Goal: Task Accomplishment & Management: Use online tool/utility

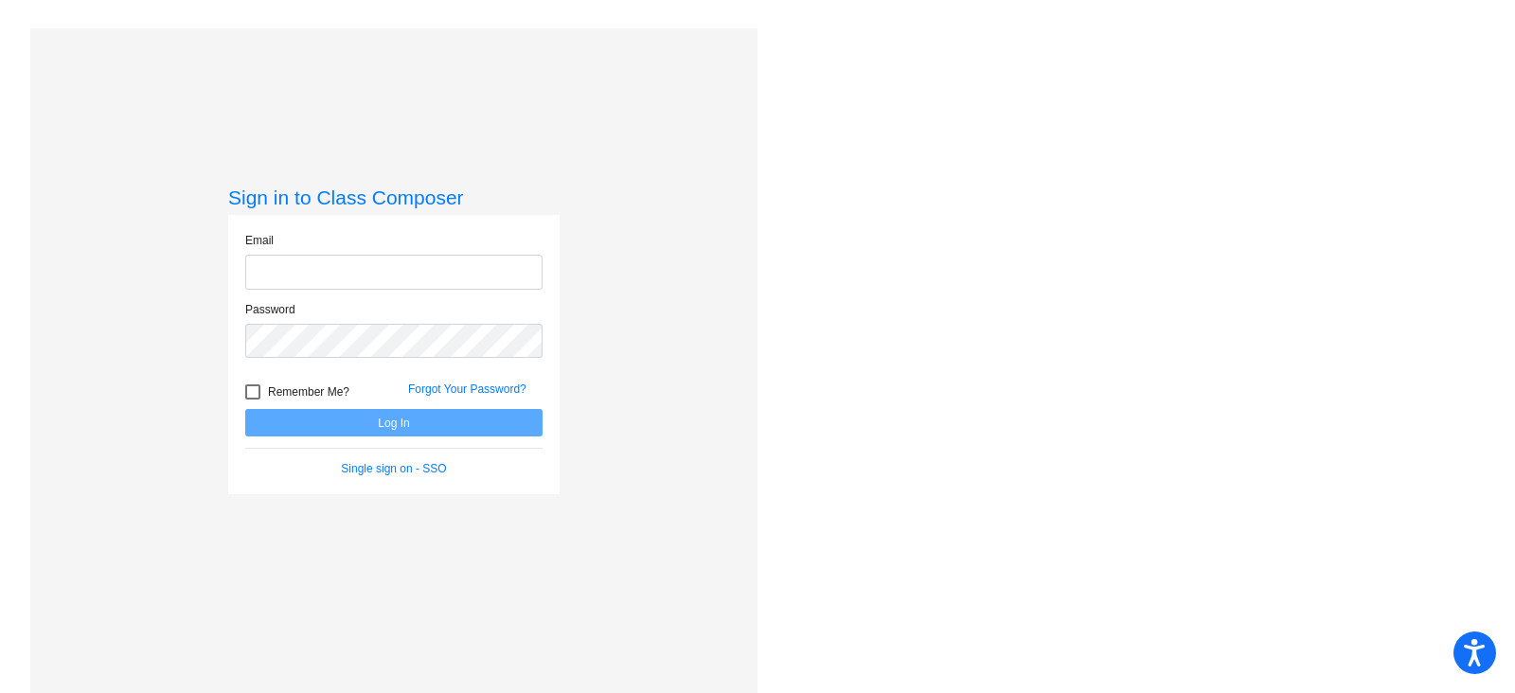
type input "bryanl@millstone.k12.nj.us"
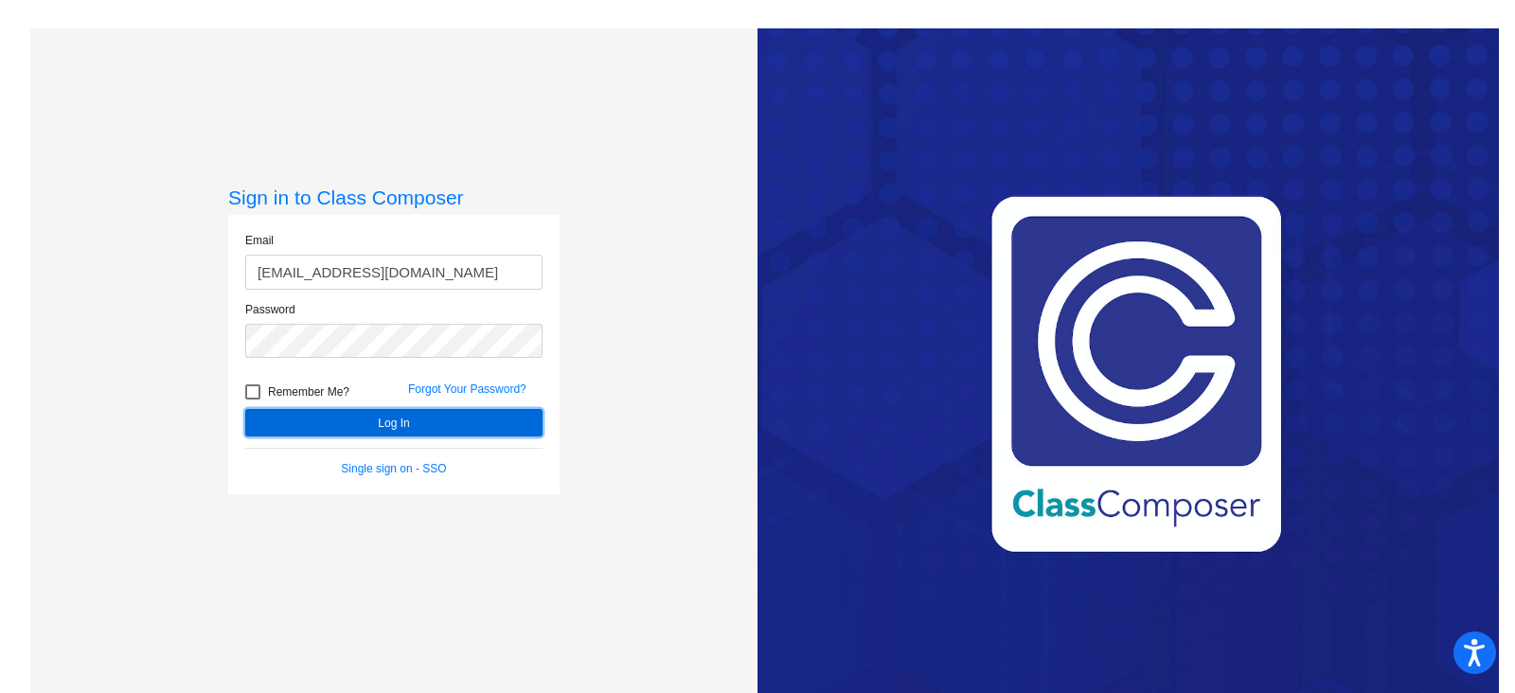
click at [399, 423] on button "Log In" at bounding box center [393, 422] width 297 height 27
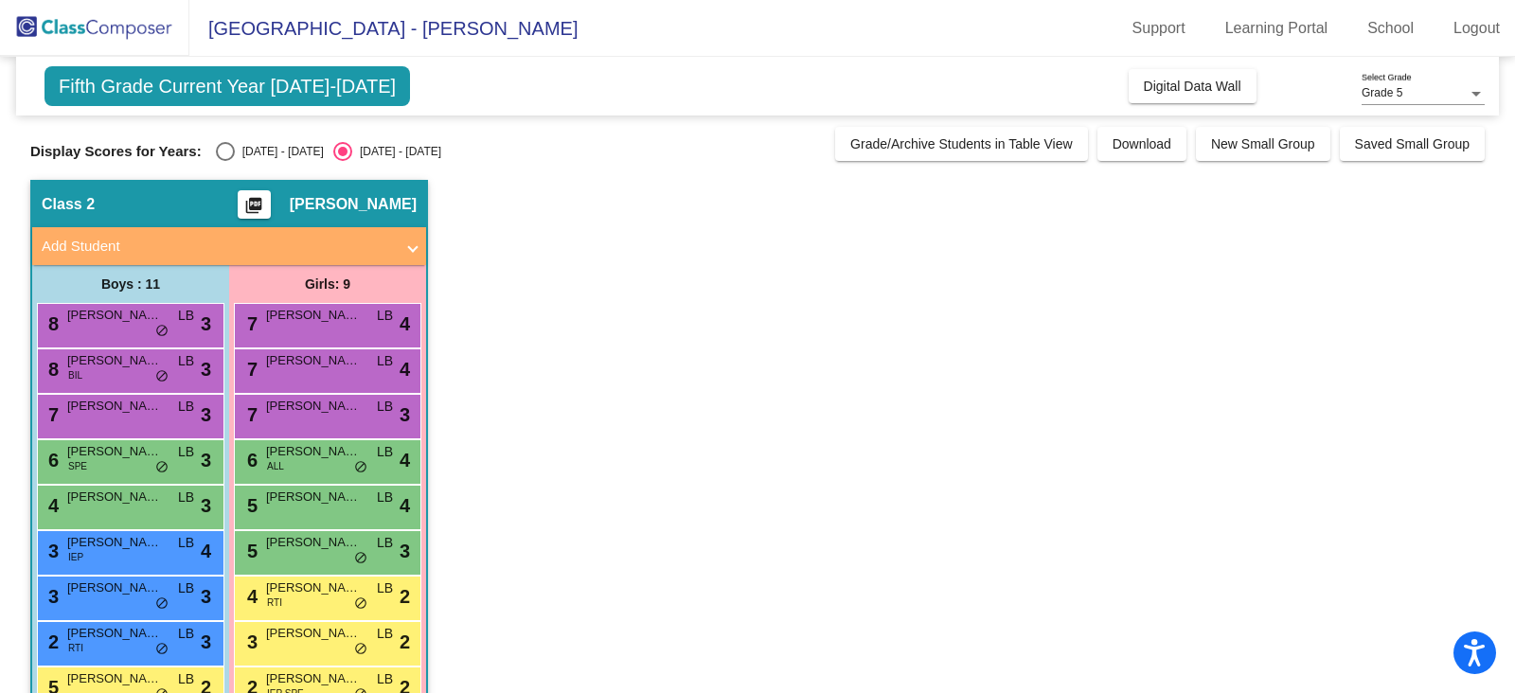
scroll to position [139, 0]
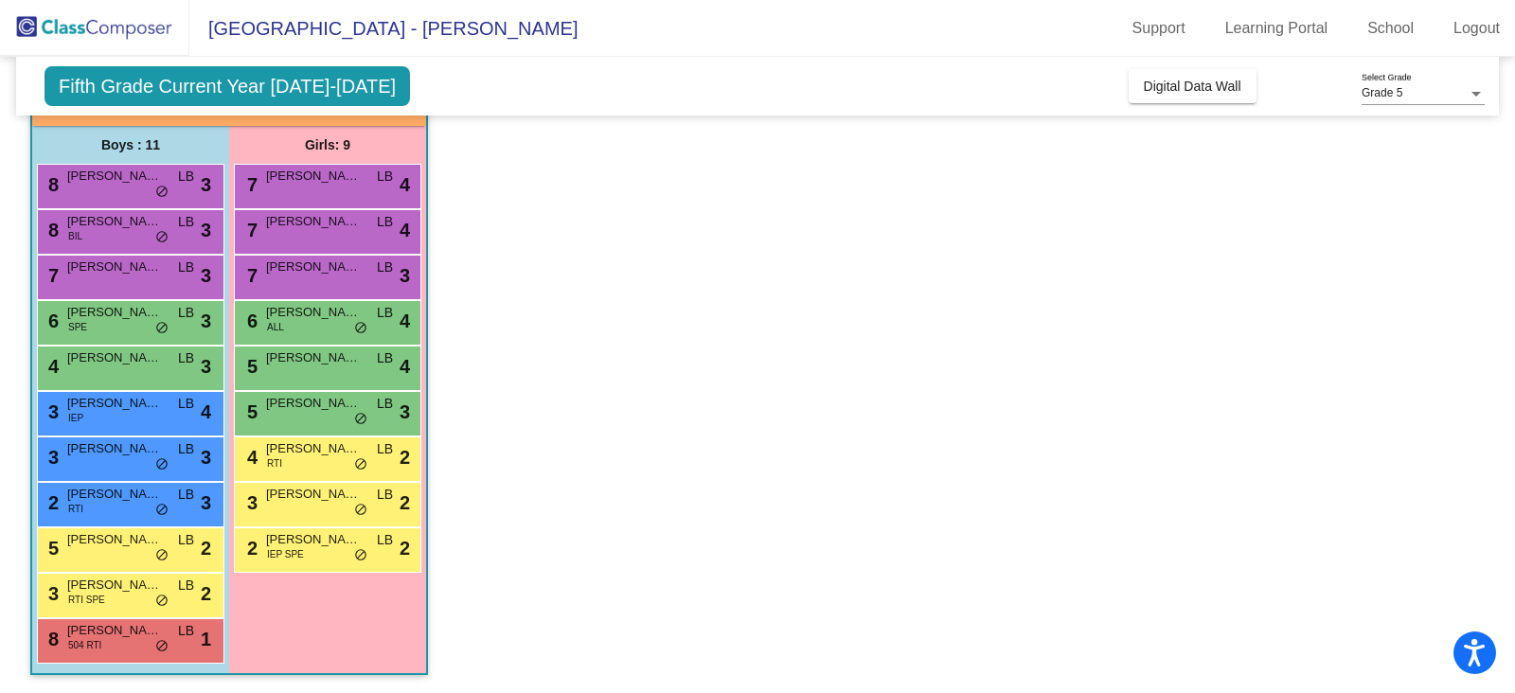
click at [142, 82] on span "Fifth Grade Current Year 2024-2025" at bounding box center [228, 86] width 366 height 40
click at [277, 80] on span "Fifth Grade Current Year 2024-2025" at bounding box center [228, 86] width 366 height 40
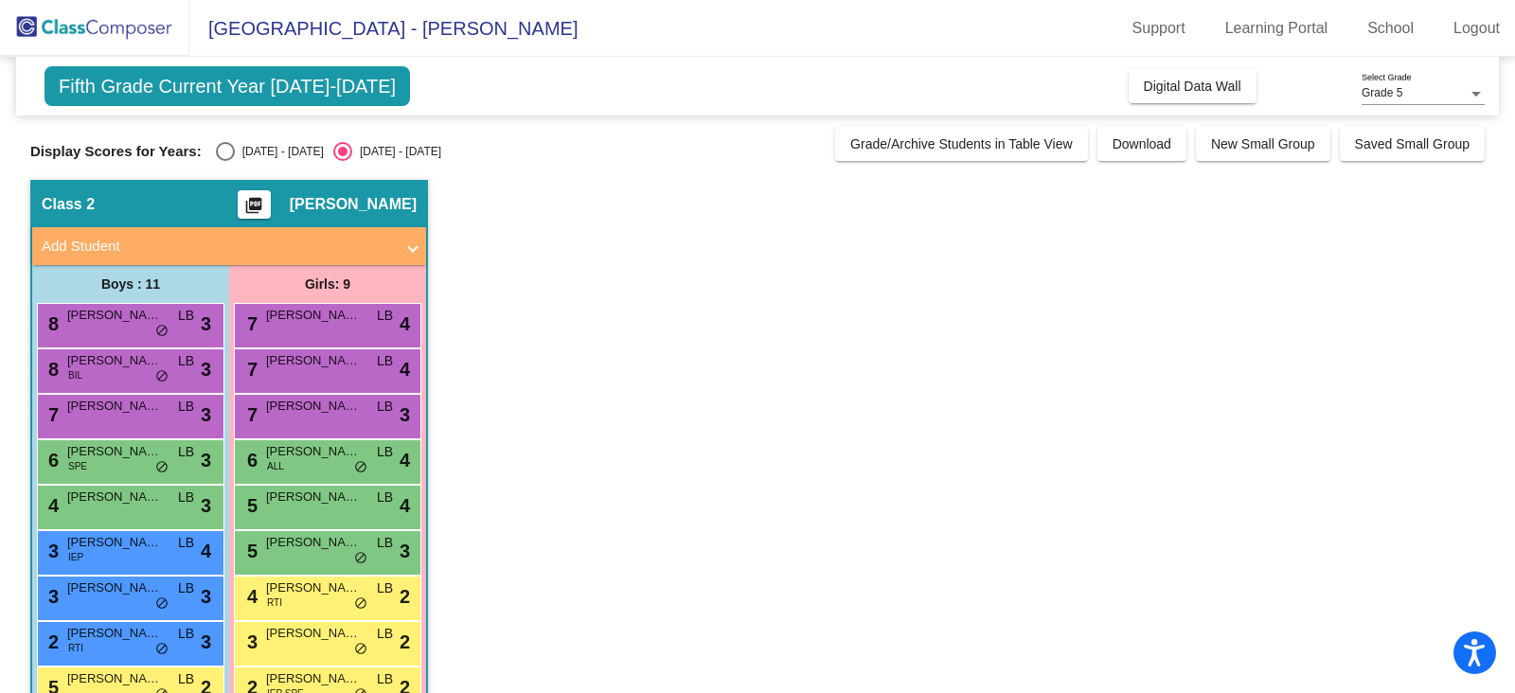
click at [414, 244] on span at bounding box center [413, 247] width 8 height 22
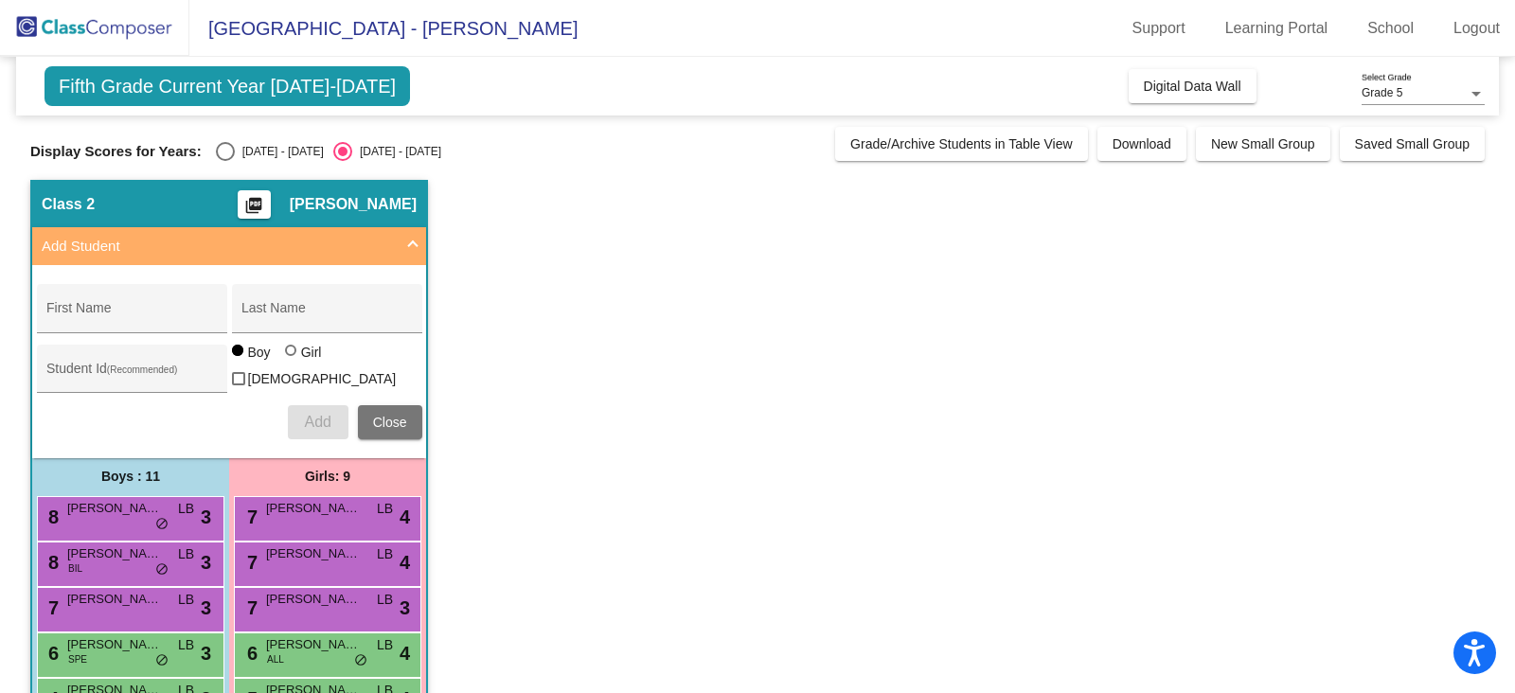
click at [414, 244] on span at bounding box center [413, 247] width 8 height 22
